Goal: Task Accomplishment & Management: Manage account settings

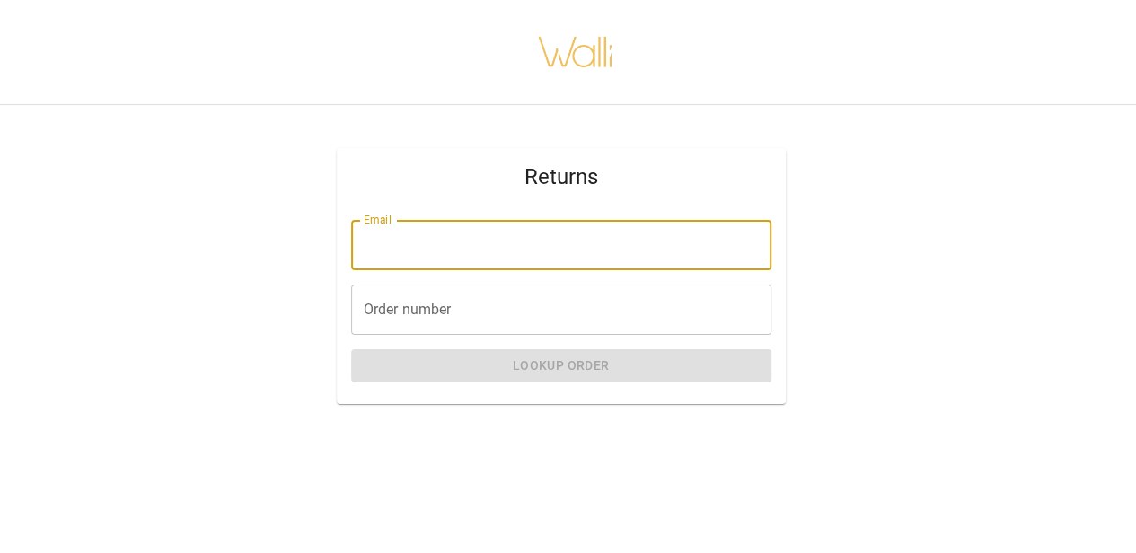
click at [548, 237] on input "Email" at bounding box center [561, 245] width 420 height 50
click at [490, 292] on input "Order number" at bounding box center [561, 310] width 420 height 50
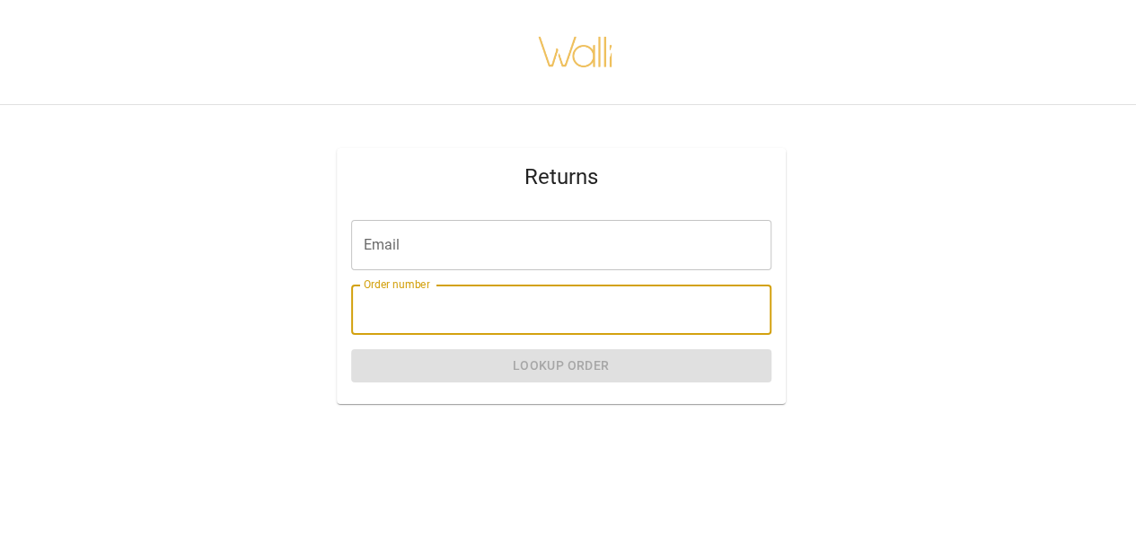
paste input "*******"
type input "*******"
click at [422, 240] on input "Email" at bounding box center [561, 245] width 420 height 50
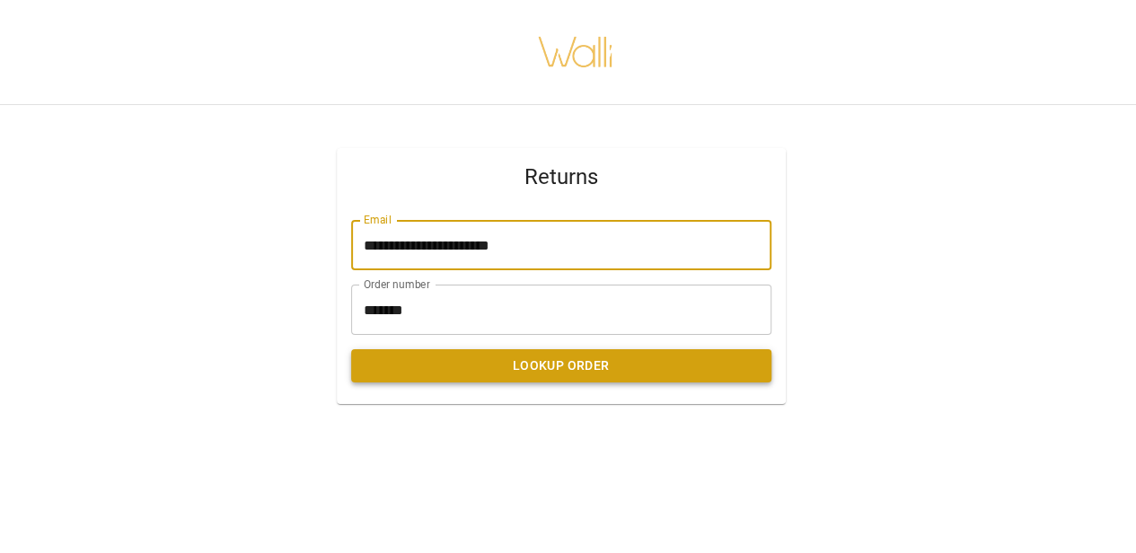
type input "**********"
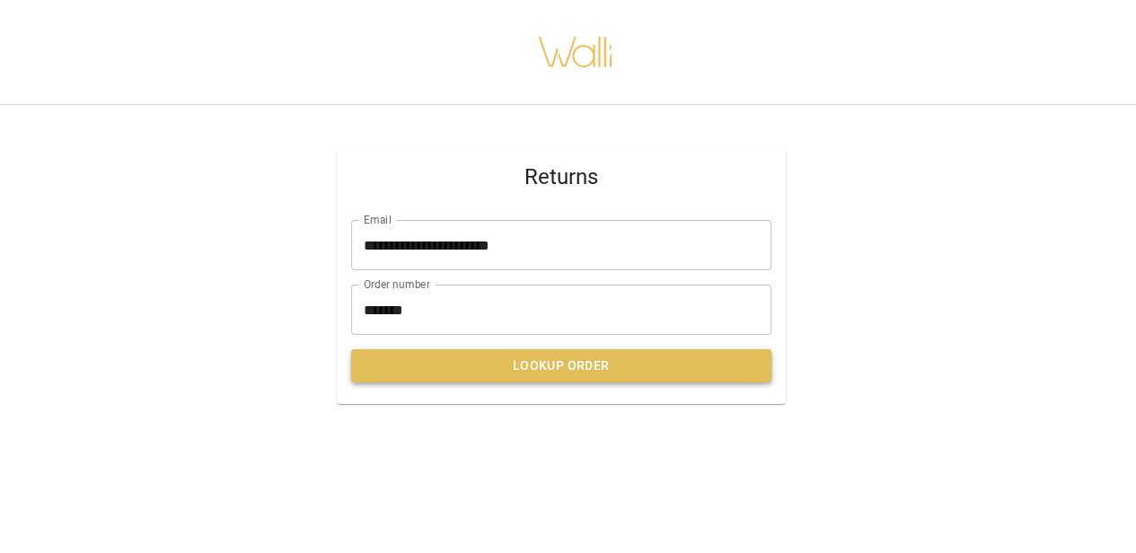
click at [561, 357] on button "Lookup Order" at bounding box center [561, 365] width 420 height 33
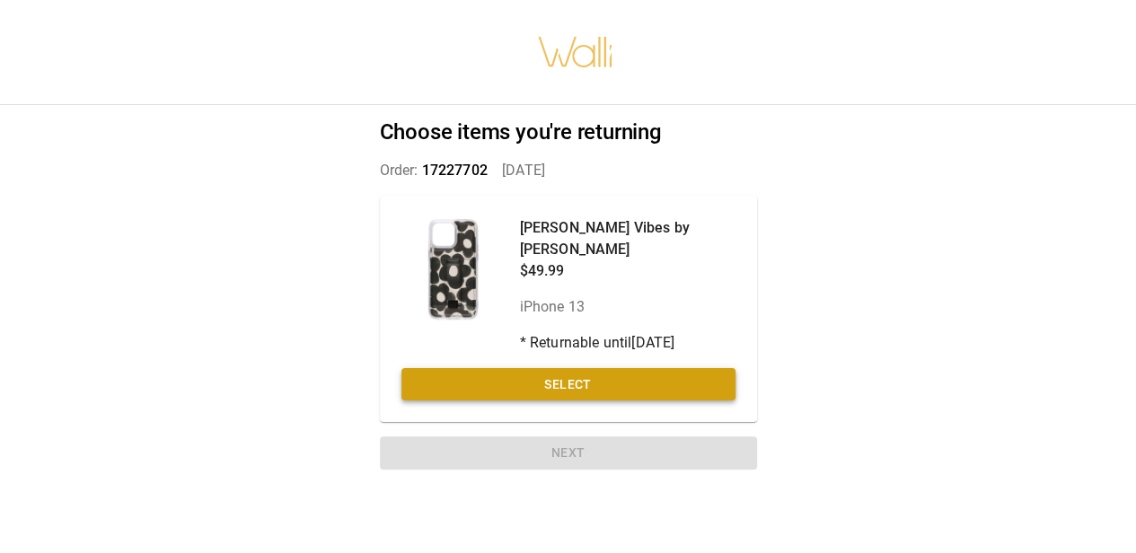
click at [567, 368] on button "Select" at bounding box center [569, 384] width 334 height 33
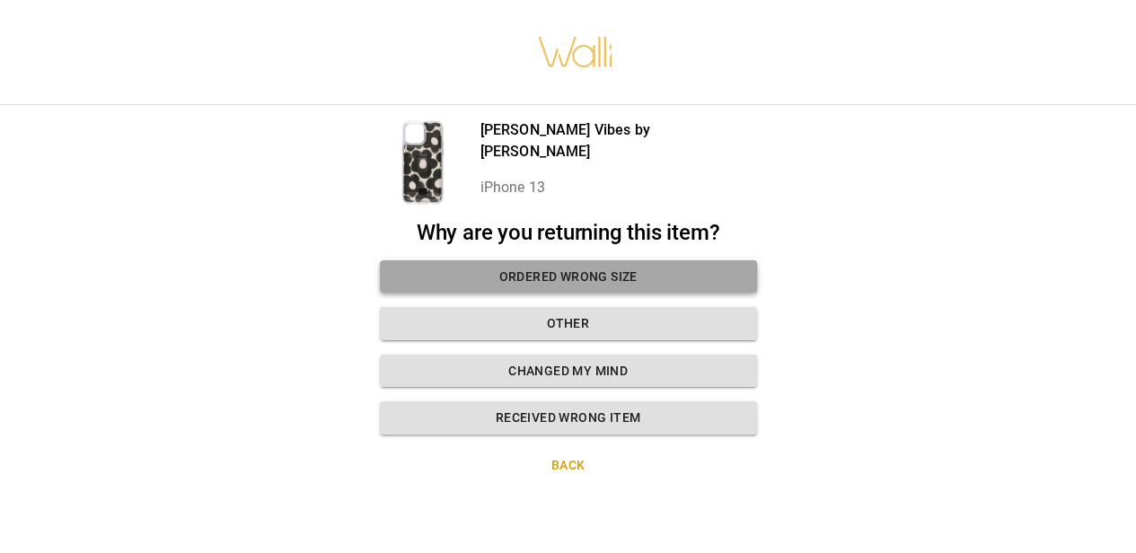
click at [535, 268] on button "Ordered wrong size" at bounding box center [568, 277] width 377 height 33
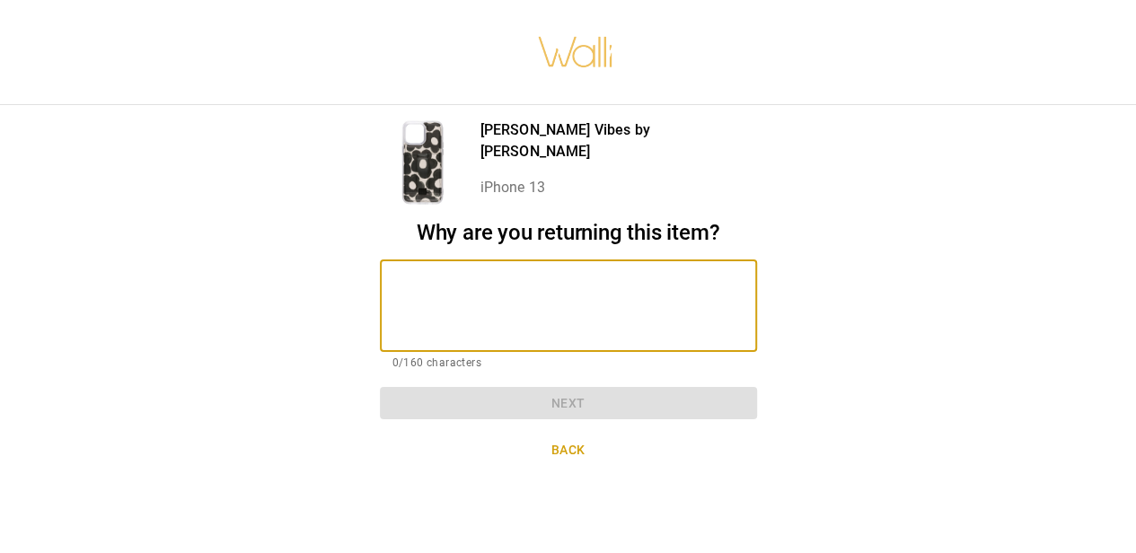
click at [529, 310] on textarea at bounding box center [569, 306] width 352 height 62
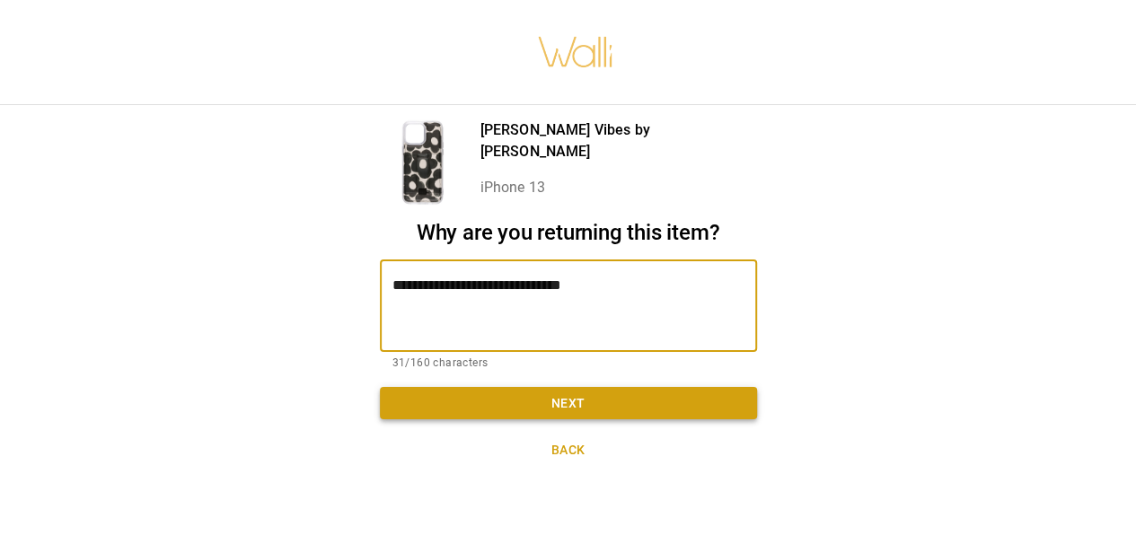
type textarea "**********"
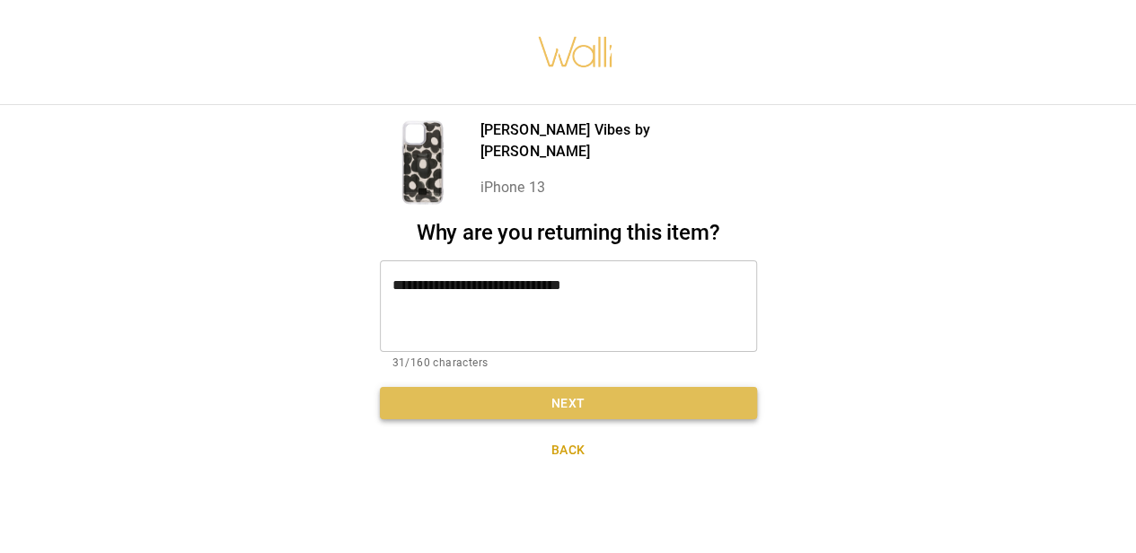
click at [607, 392] on button "Next" at bounding box center [568, 403] width 377 height 33
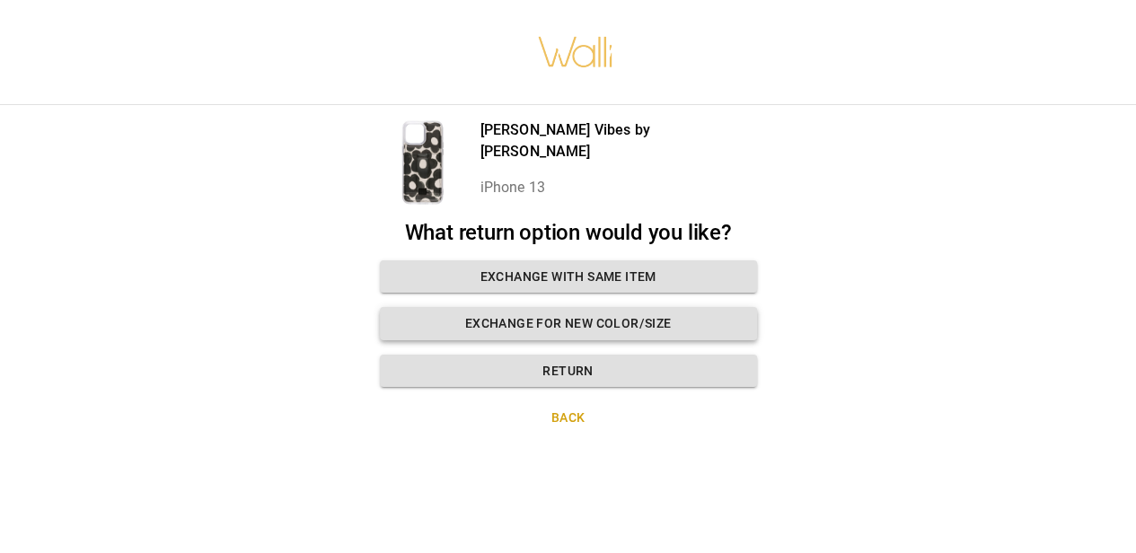
click at [644, 322] on button "Exchange for new color/size" at bounding box center [568, 323] width 377 height 33
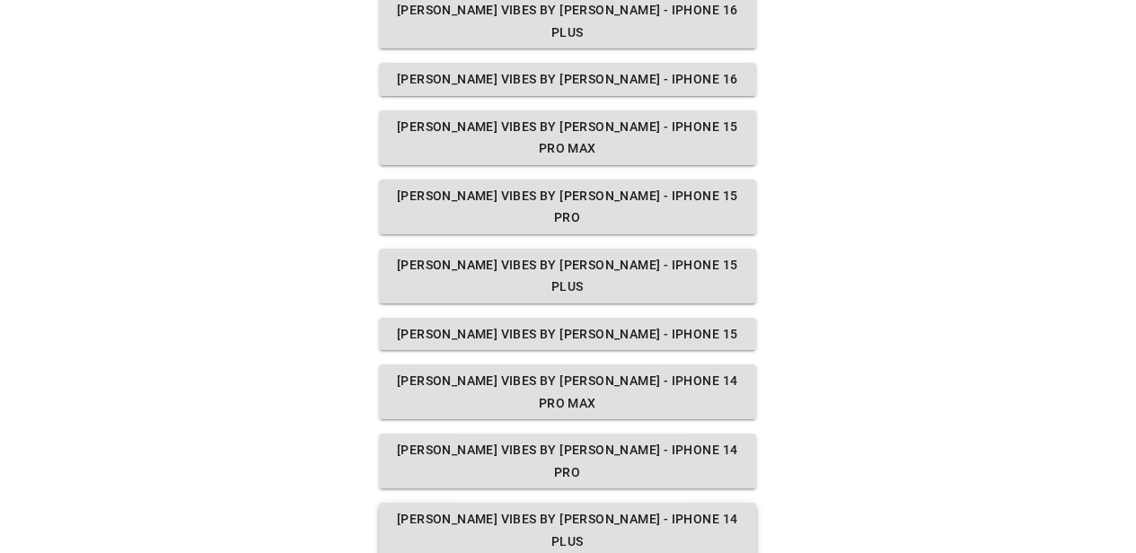
scroll to position [601, 1]
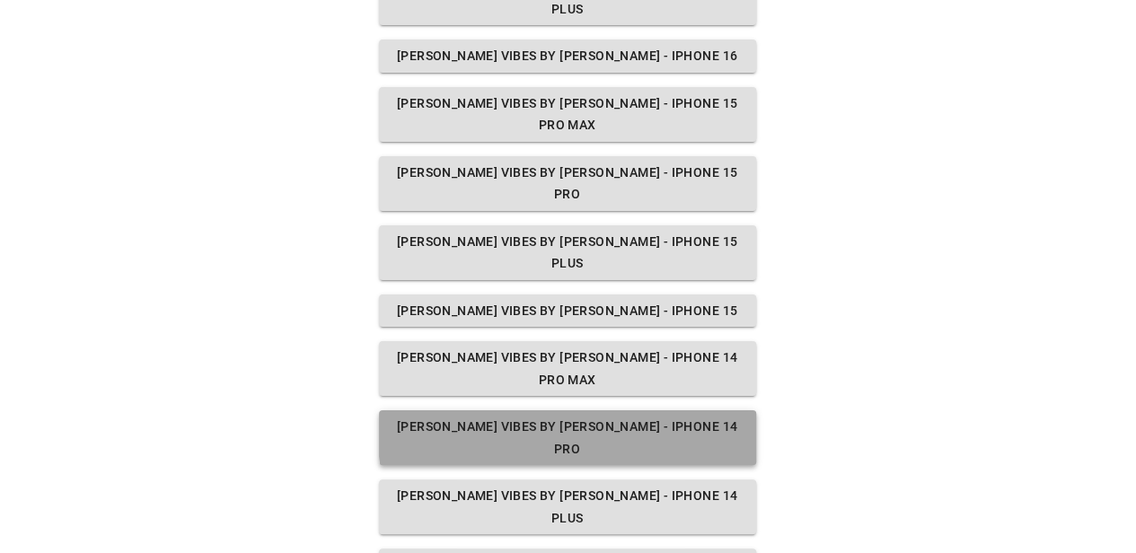
click at [622, 411] on button "[PERSON_NAME] Vibes by [PERSON_NAME] - iPhone 14 Pro" at bounding box center [567, 438] width 377 height 55
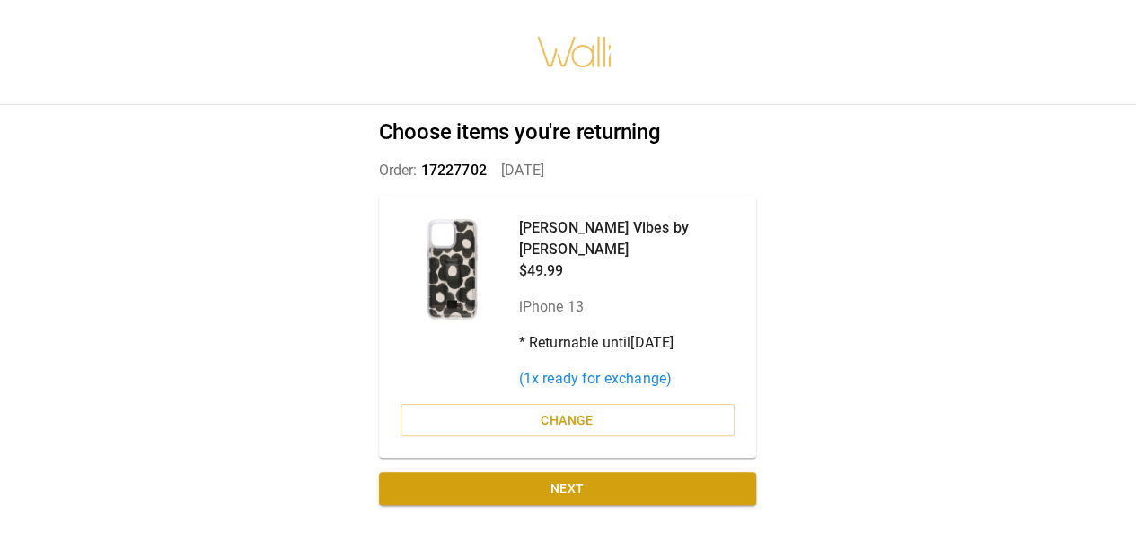
scroll to position [13, 1]
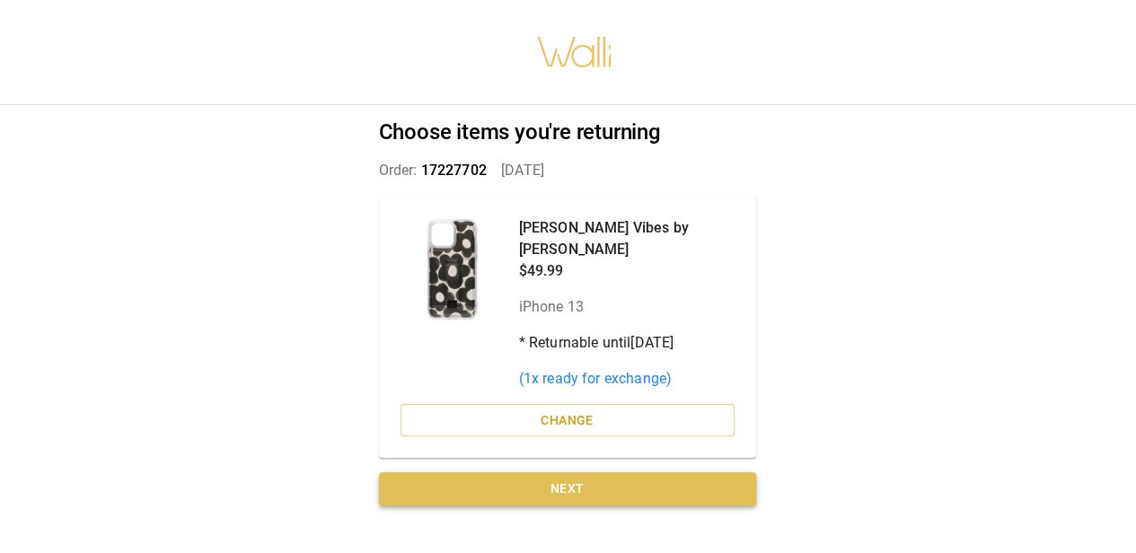
click at [555, 473] on button "Next" at bounding box center [567, 489] width 377 height 33
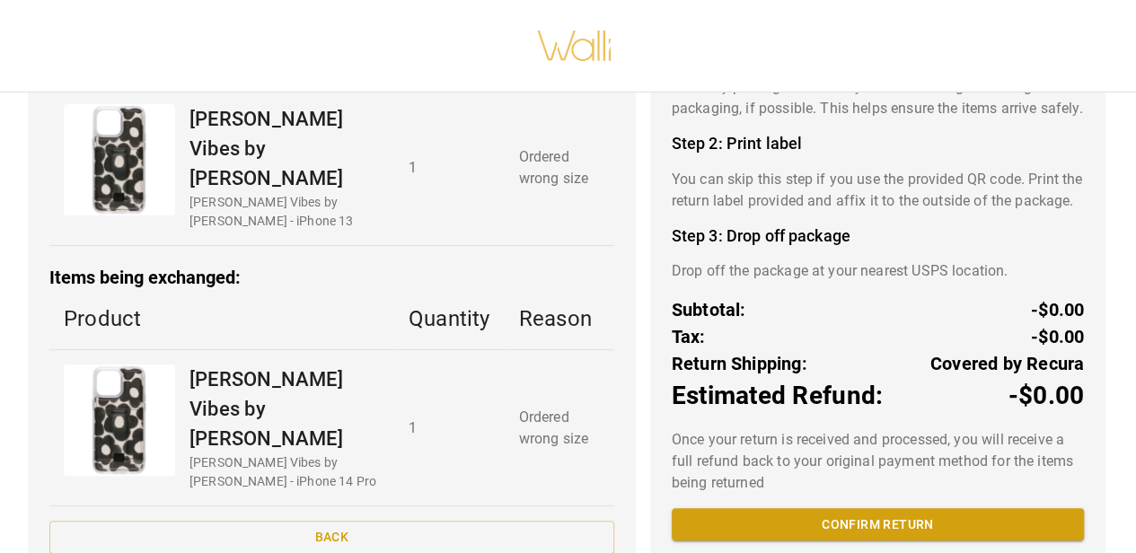
scroll to position [243, 0]
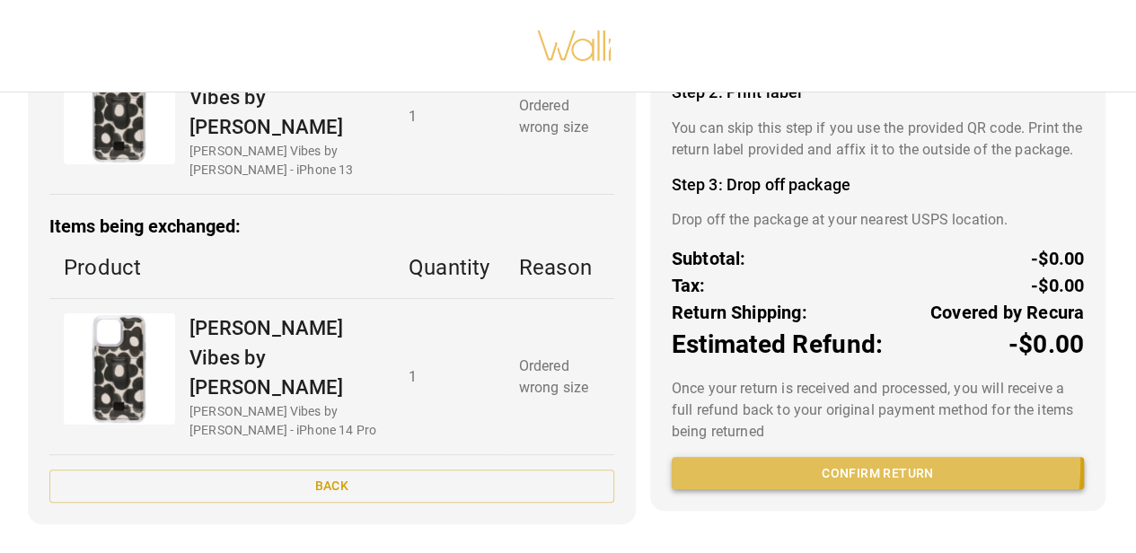
click at [817, 475] on button "Confirm return" at bounding box center [878, 473] width 412 height 33
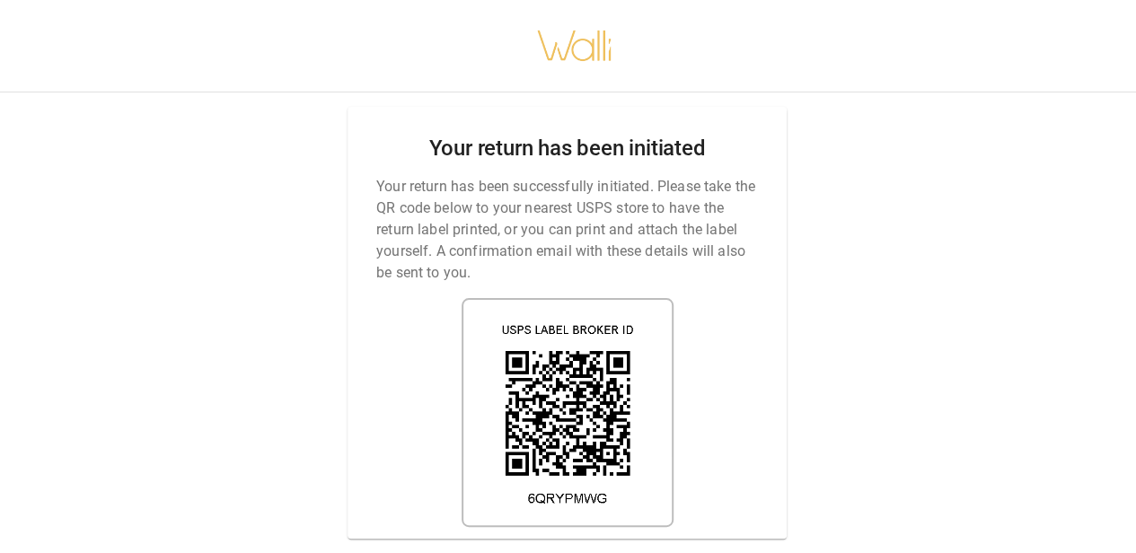
scroll to position [13, 1]
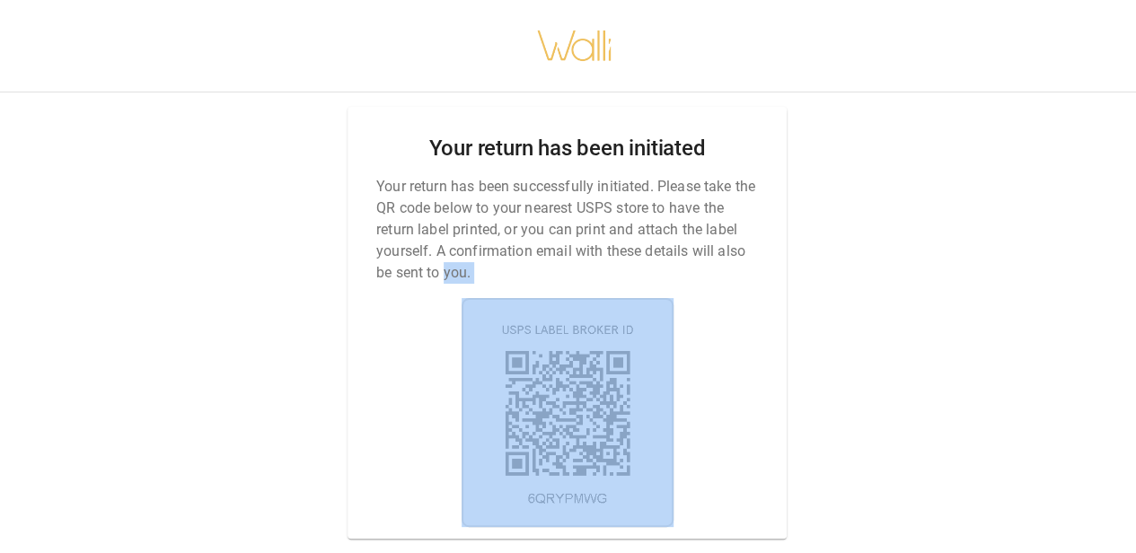
drag, startPoint x: 444, startPoint y: 270, endPoint x: 729, endPoint y: 520, distance: 379.4
click at [729, 520] on div "Your return has been initiated Your return has been successfully initiated. Ple…" at bounding box center [567, 323] width 439 height 432
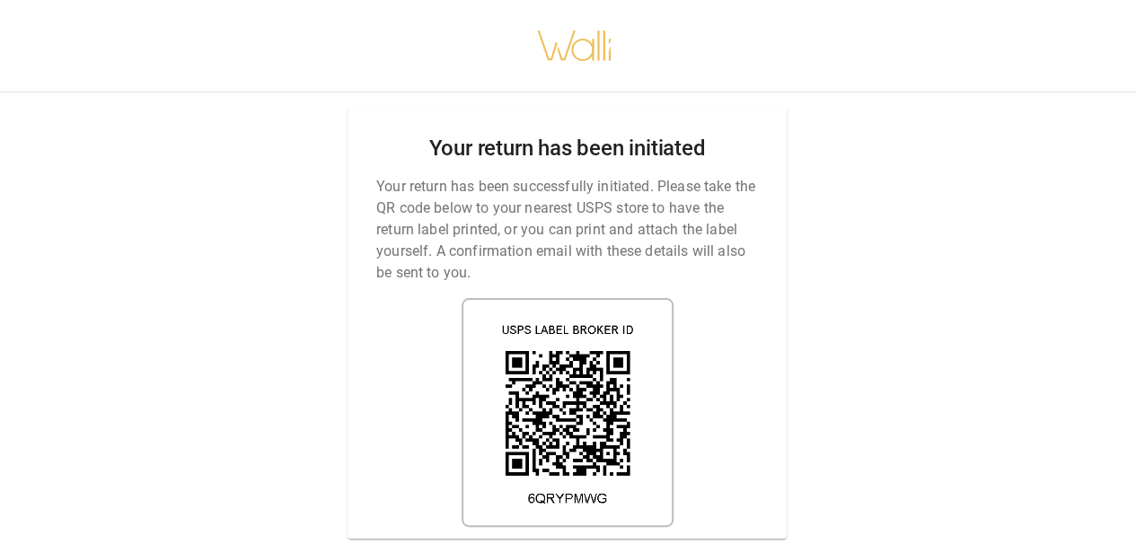
click at [816, 122] on div "Your return has been initiated Your return has been successfully initiated. Ple…" at bounding box center [567, 276] width 1136 height 553
